Goal: Task Accomplishment & Management: Use online tool/utility

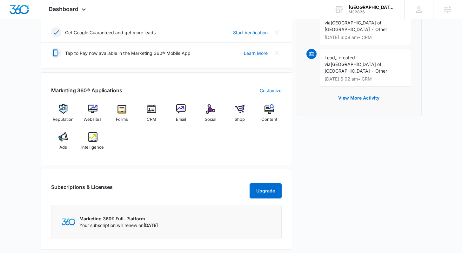
scroll to position [209, 0]
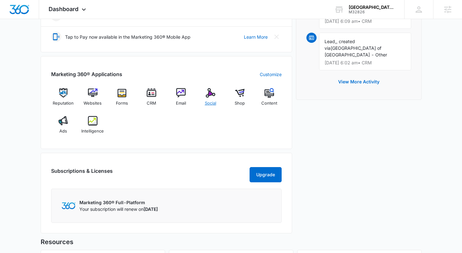
click at [213, 101] on span "Social" at bounding box center [210, 103] width 11 height 6
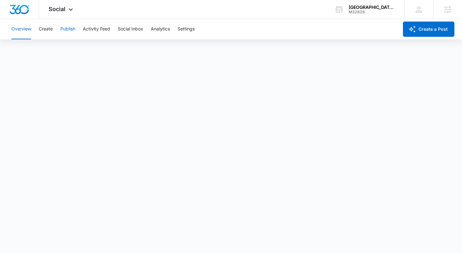
click at [63, 29] on button "Publish" at bounding box center [67, 29] width 15 height 20
click at [49, 29] on button "Create" at bounding box center [46, 29] width 14 height 20
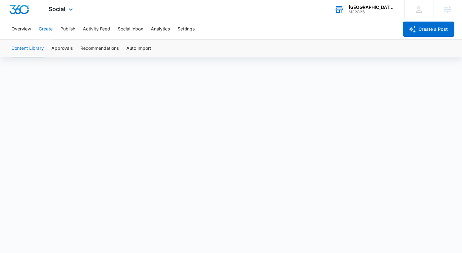
scroll to position [4, 0]
click at [65, 30] on button "Publish" at bounding box center [67, 29] width 15 height 20
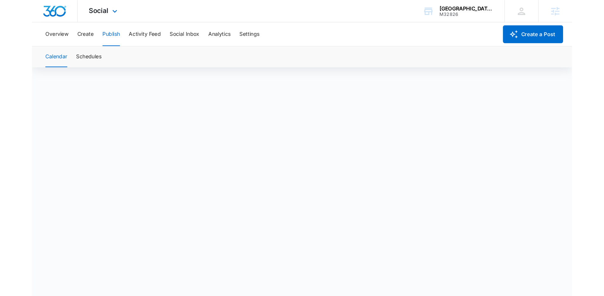
scroll to position [4, 0]
